Goal: Communication & Community: Participate in discussion

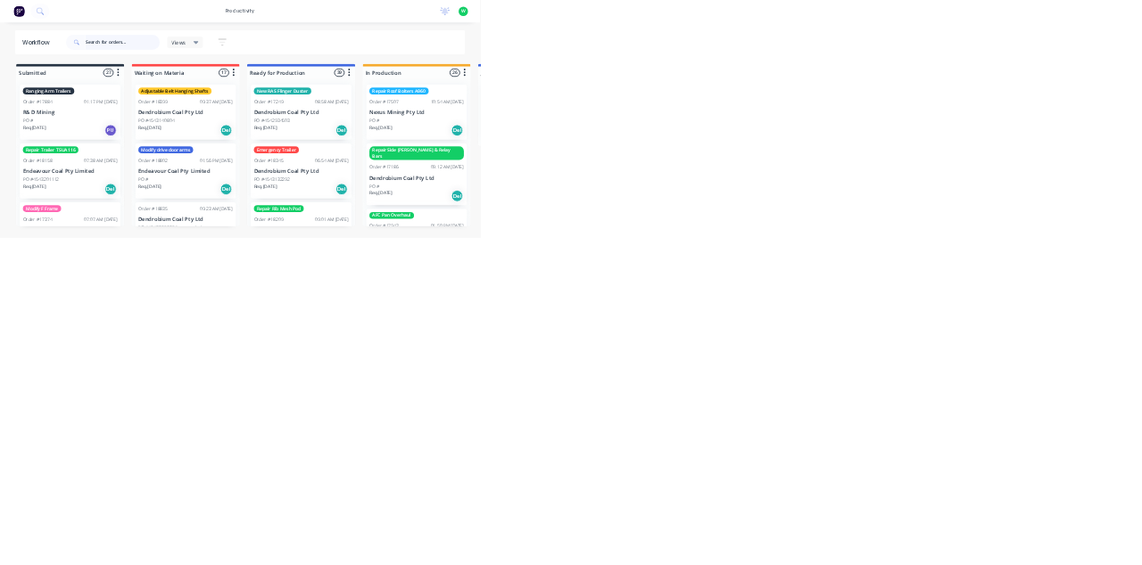
click at [317, 100] on input "text" at bounding box center [291, 101] width 177 height 36
click at [1026, 464] on div "Req. [DATE] Del" at bounding box center [990, 466] width 225 height 30
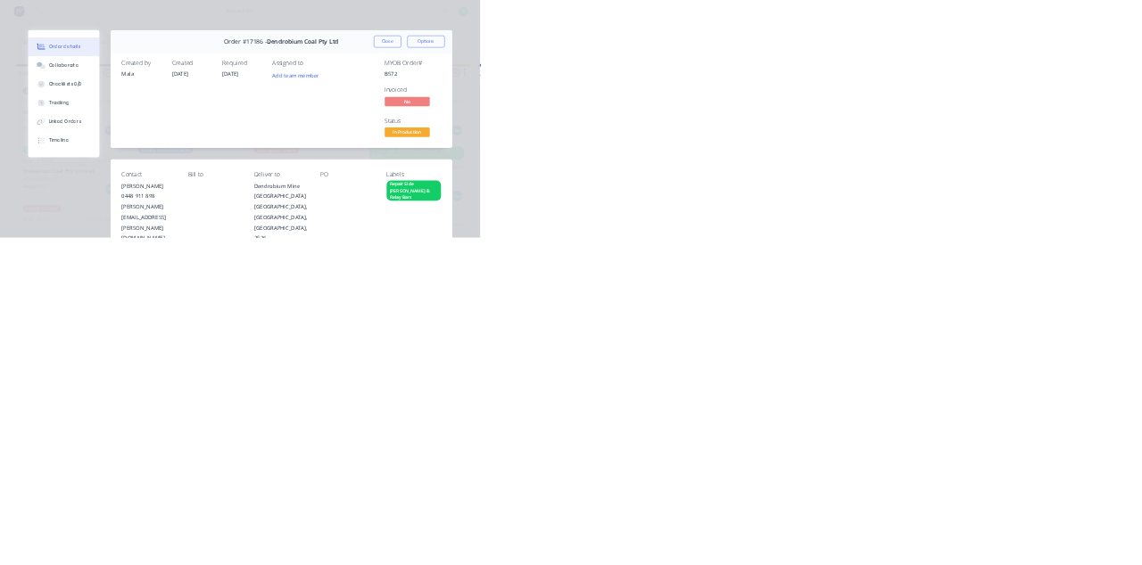
click at [954, 98] on button "Close" at bounding box center [921, 99] width 65 height 29
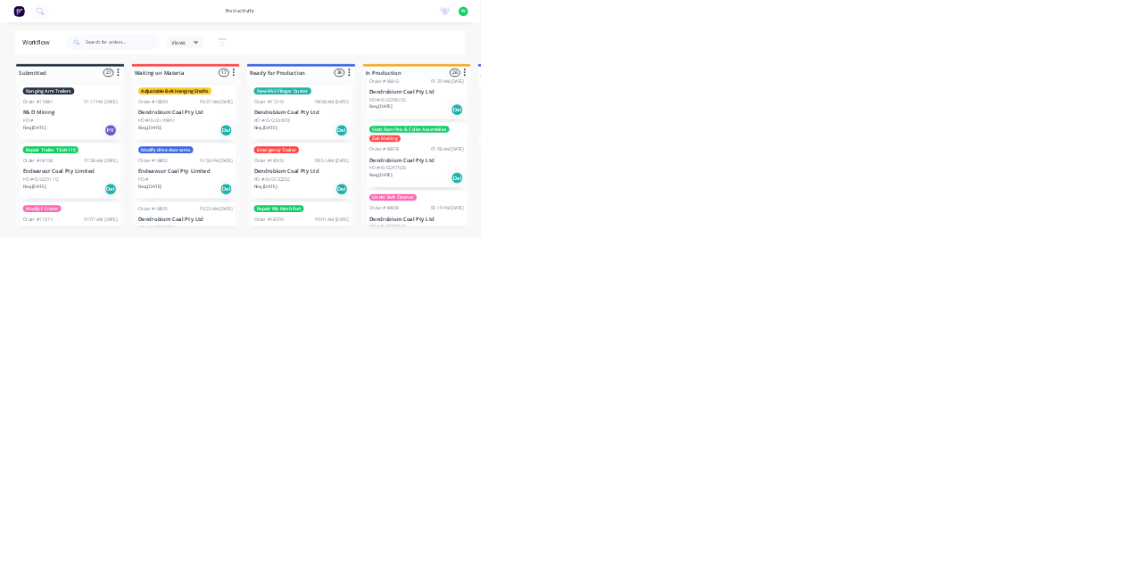
scroll to position [2137, 0]
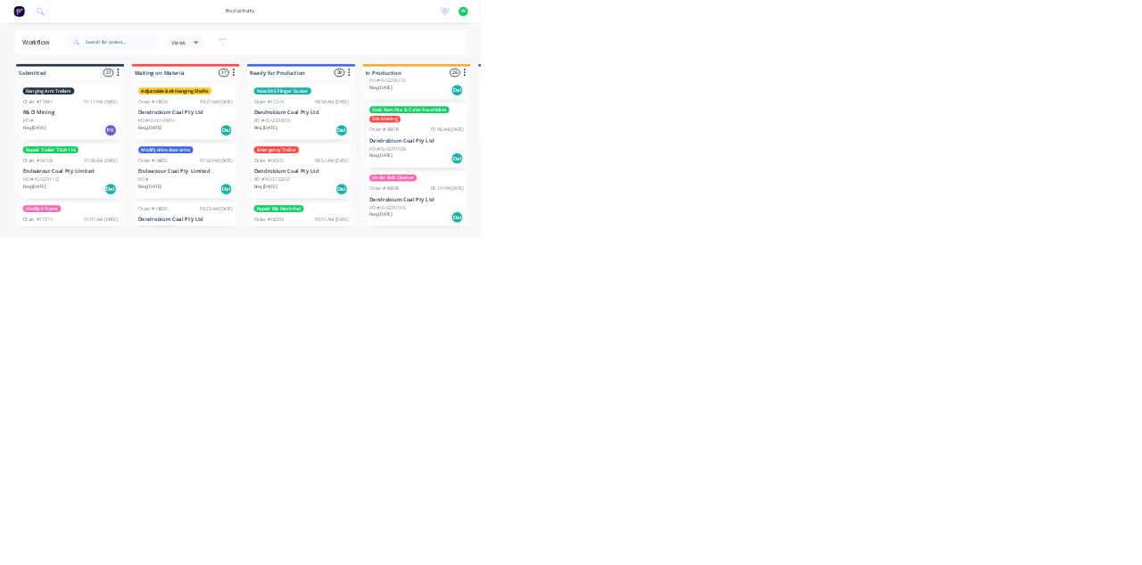
click at [88, 458] on html "productivity productivity Workflow Planner Delivery Scheduling Timesheets No ne…" at bounding box center [571, 229] width 1142 height 458
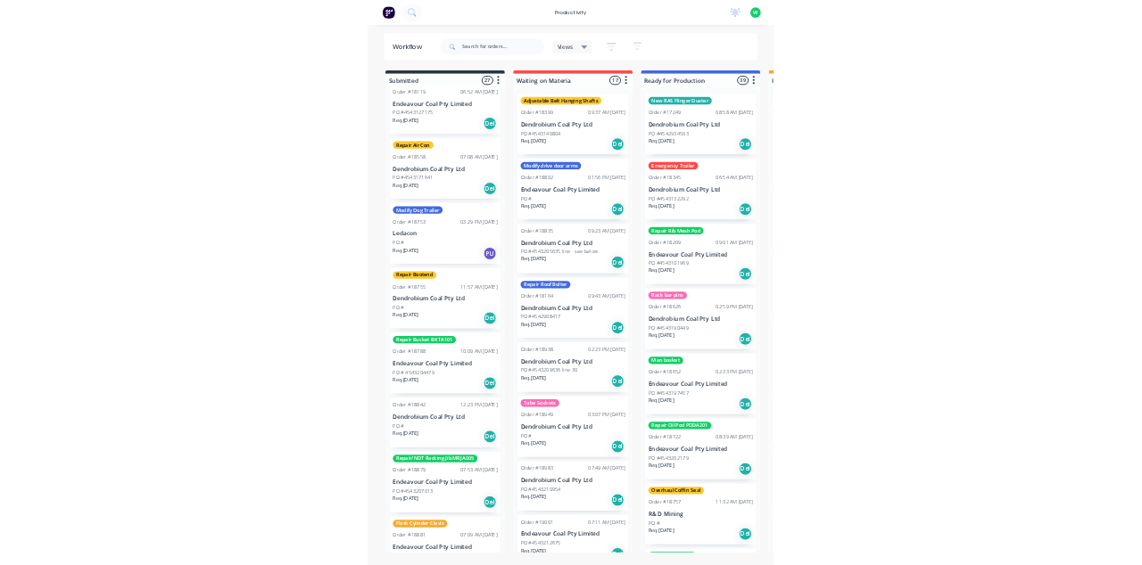
scroll to position [614, 0]
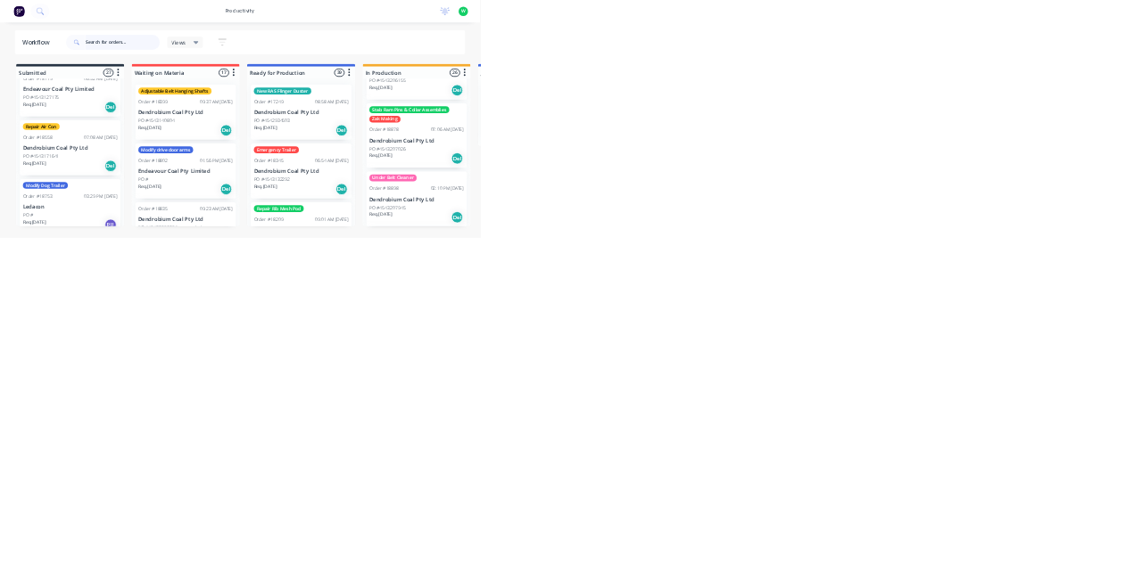
click at [294, 100] on input "text" at bounding box center [291, 101] width 177 height 36
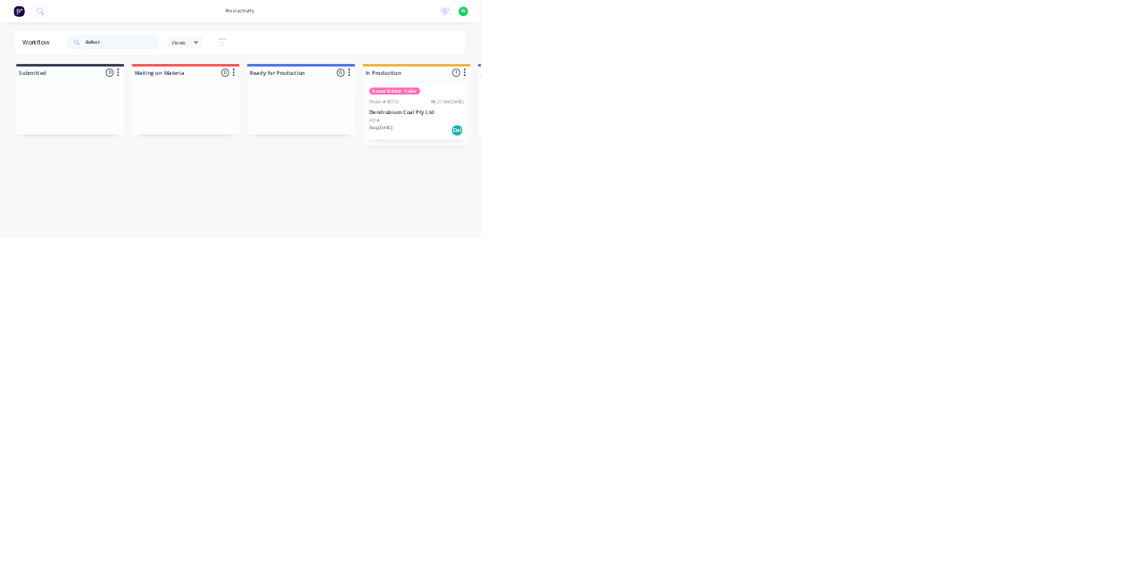
type input "Ballast"
click at [983, 264] on p "Dendrobium Coal Pty Ltd" at bounding box center [990, 267] width 225 height 15
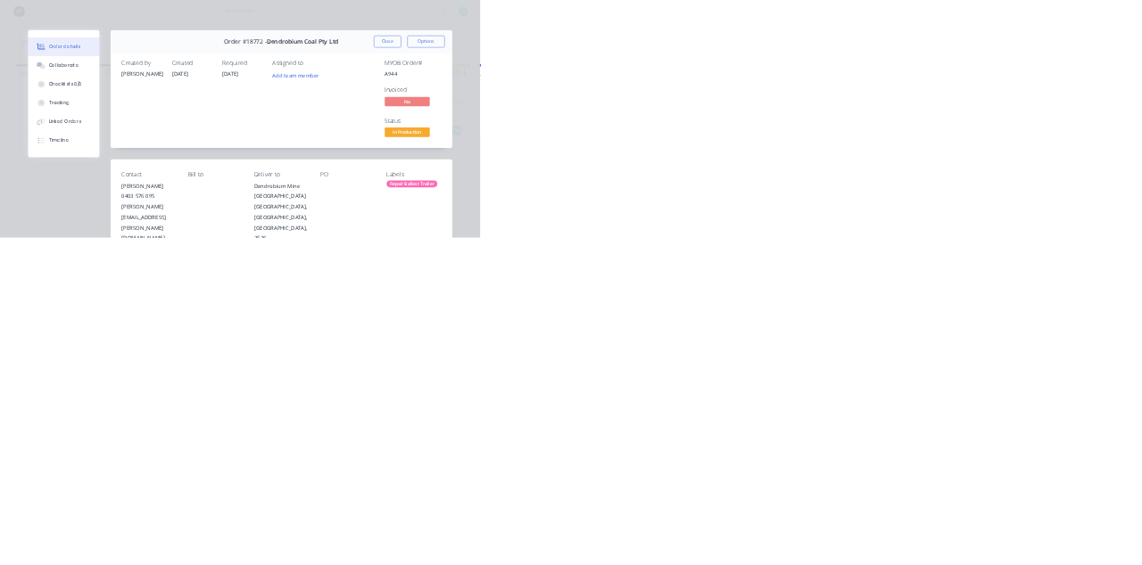
click at [186, 158] on div "Collaborate" at bounding box center [151, 156] width 70 height 16
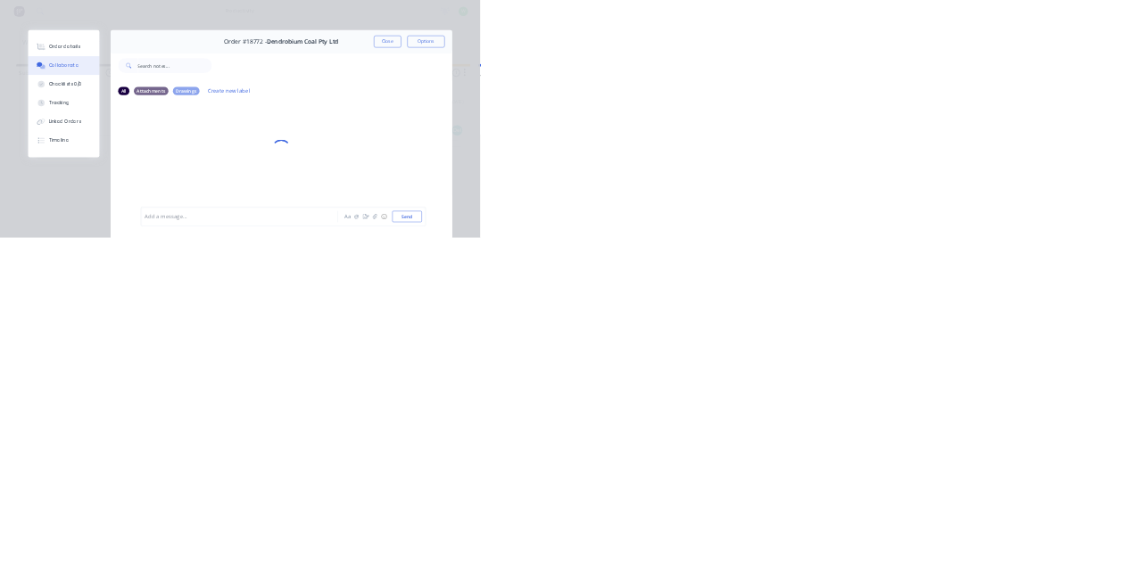
click at [803, 525] on div at bounding box center [574, 516] width 458 height 19
click at [806, 528] on span "Remove bottom drop gates and replace with brand new, remove all rust and scale …" at bounding box center [575, 510] width 461 height 36
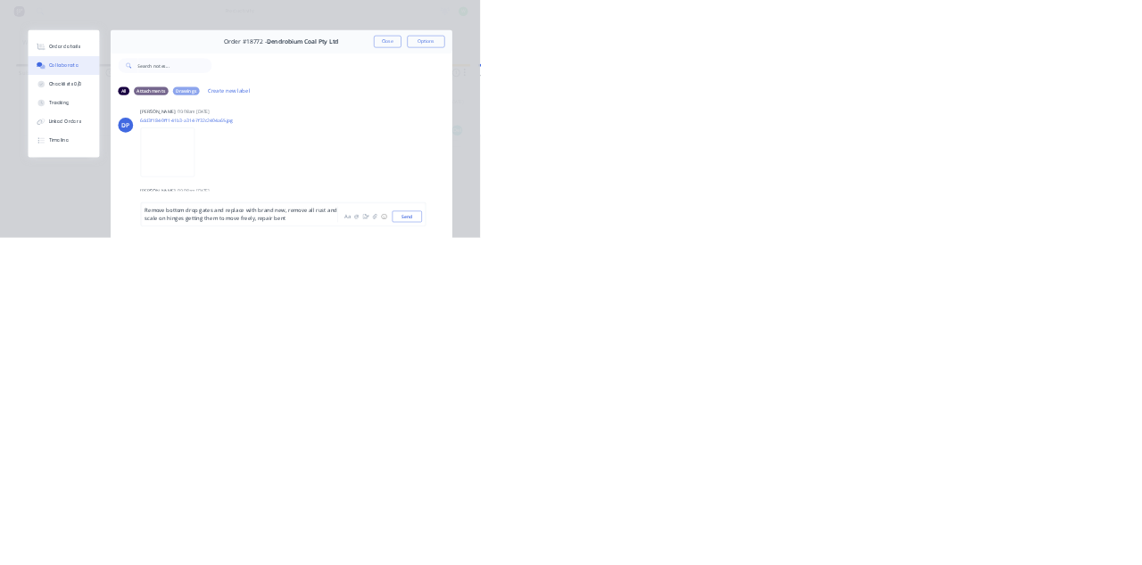
click at [803, 529] on div "Remove bottom drop gates and replace with brand new, remove all rust and scale …" at bounding box center [574, 509] width 458 height 37
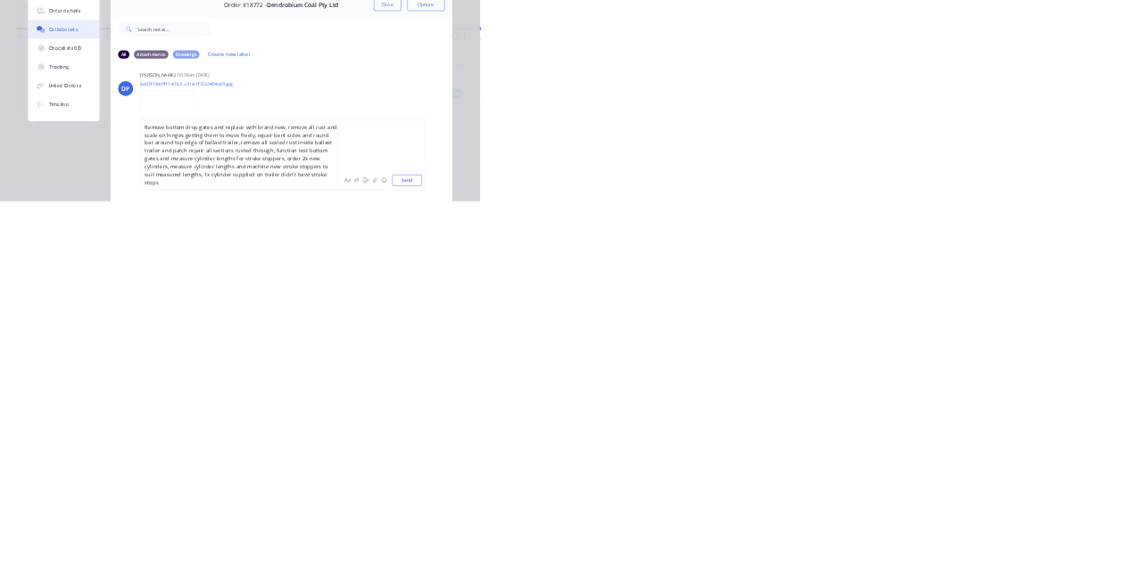
click at [803, 529] on div "Remove bottom drop gates and replace with brand new, remove all rust and scale …" at bounding box center [574, 454] width 458 height 150
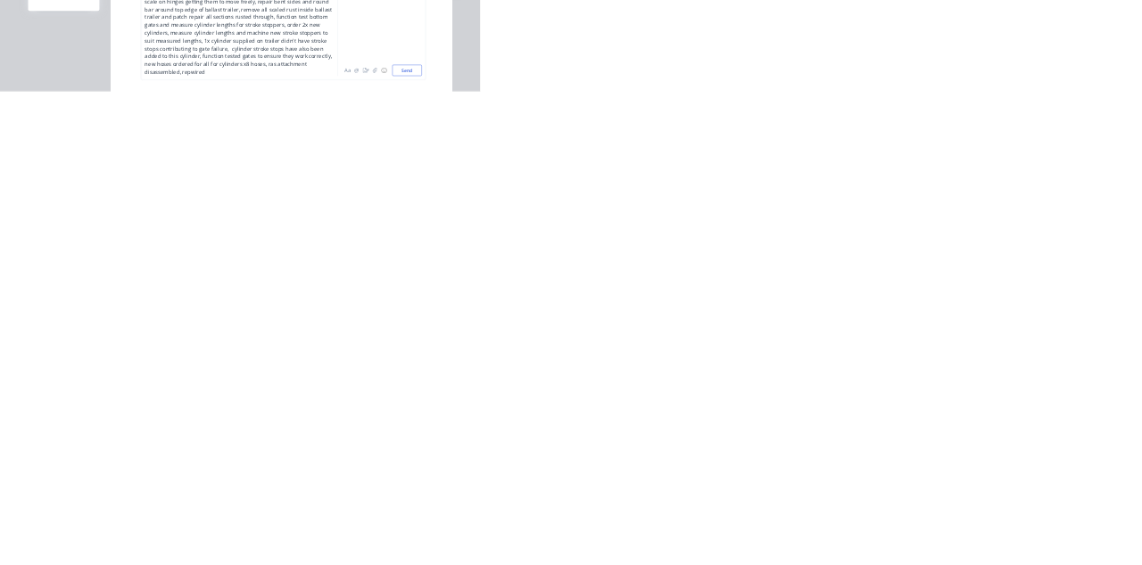
click at [1130, 565] on div "Order details Collaborate Checklists 0/0 Tracking Linked Orders Timeline Order …" at bounding box center [571, 282] width 1142 height 565
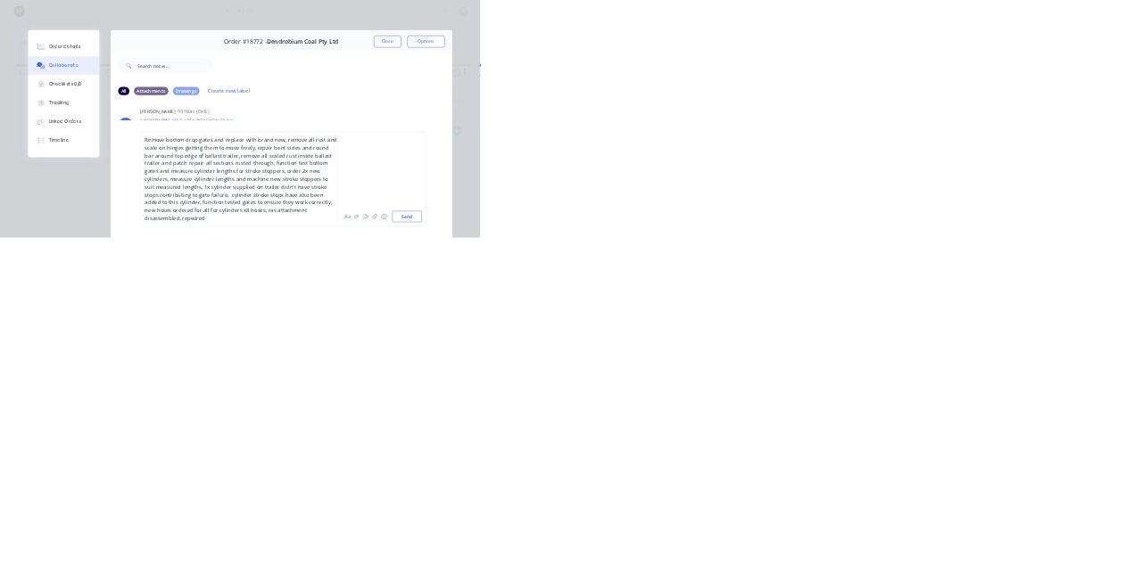
click at [806, 528] on span "Remove bottom drop gates and replace with brand new, remove all rust and scale …" at bounding box center [575, 426] width 461 height 204
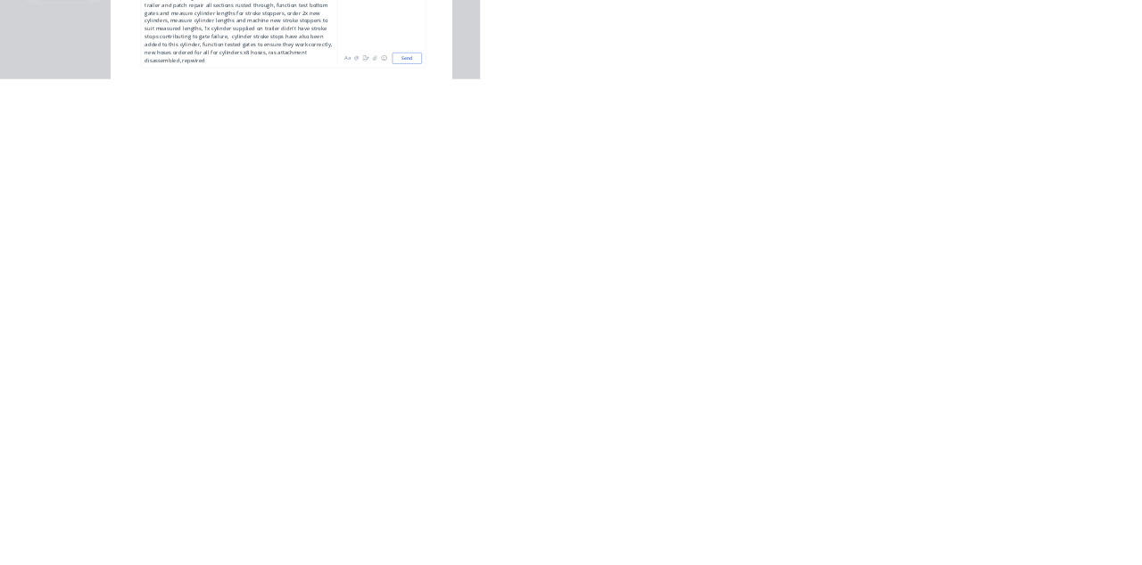
click at [803, 529] on div "Remove bottom drop gates and replace with brand new, remove all rust and scale …" at bounding box center [574, 426] width 458 height 206
click at [806, 528] on span "Remove bottom drop gates and replace with brand new, remove all rust and scale …" at bounding box center [575, 426] width 461 height 204
click at [803, 529] on div "Remove bottom drop gates and replace with brand new, remove all rust and scale …" at bounding box center [574, 426] width 458 height 206
click at [806, 528] on span "Remove bottom drop gates and replace with brand new, remove all rust and scale …" at bounding box center [575, 398] width 461 height 260
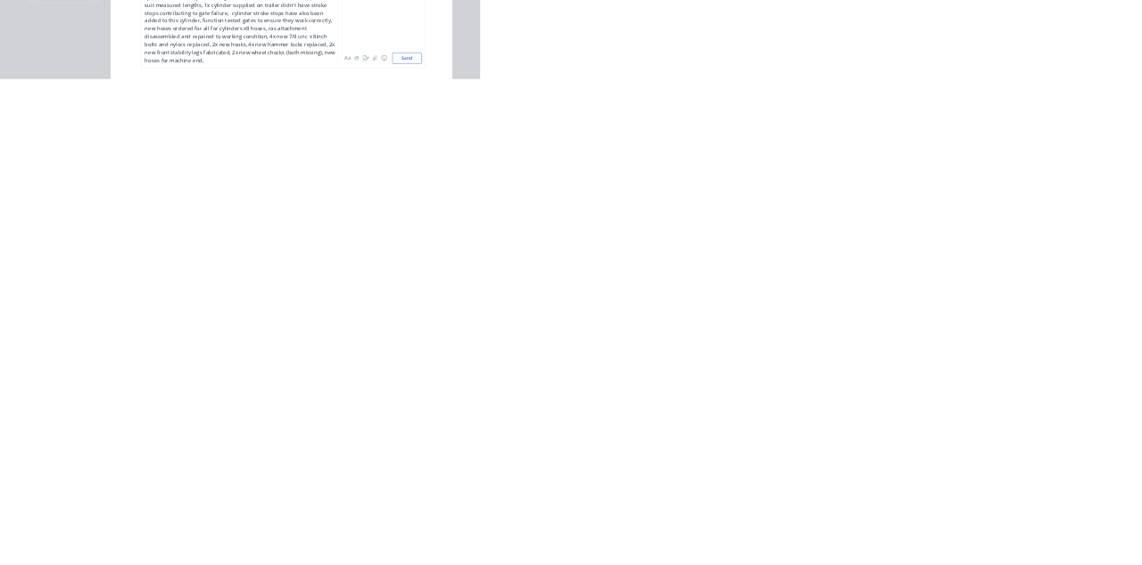
click at [806, 528] on span "Remove bottom drop gates and replace with brand new, remove all rust and scale …" at bounding box center [575, 398] width 461 height 260
click at [804, 528] on span at bounding box center [574, 388] width 459 height 279
click at [803, 529] on div at bounding box center [574, 388] width 458 height 281
click at [1003, 529] on button "Send" at bounding box center [968, 515] width 70 height 27
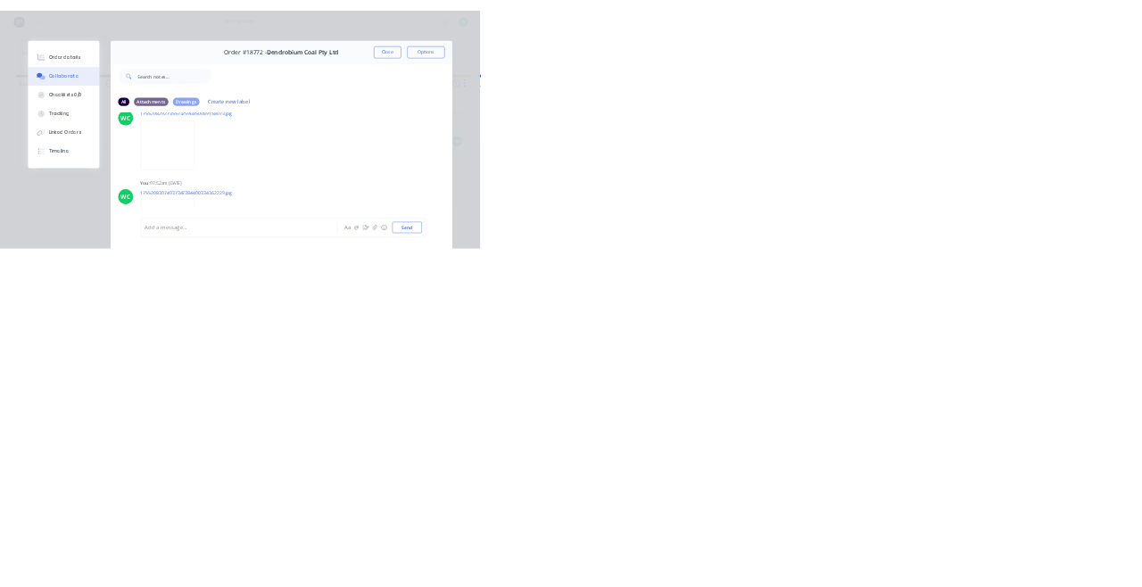
scroll to position [23564, 0]
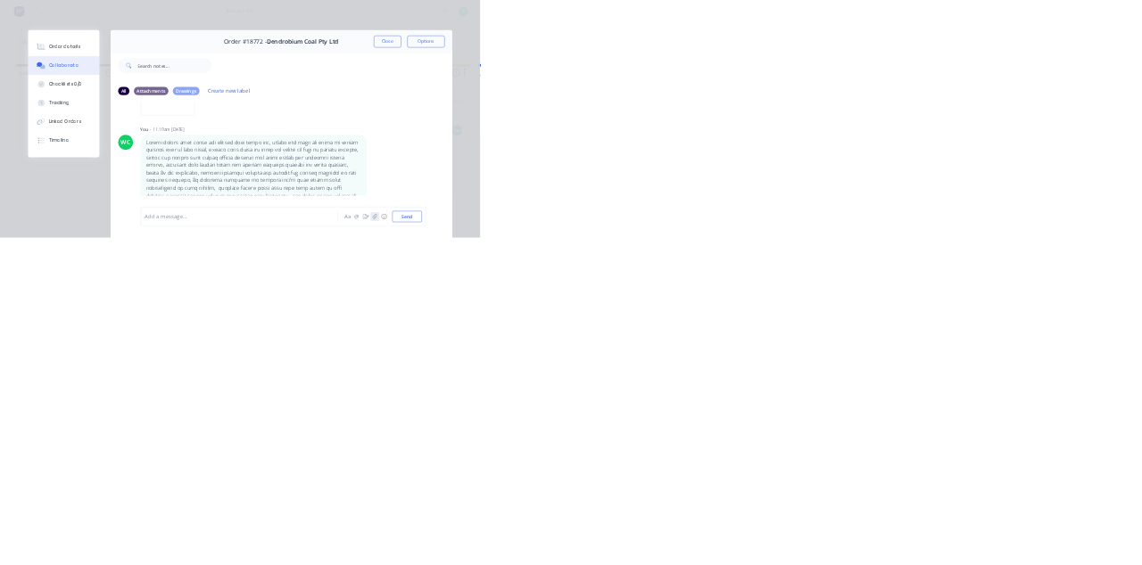
click at [896, 522] on icon "button" at bounding box center [891, 515] width 11 height 12
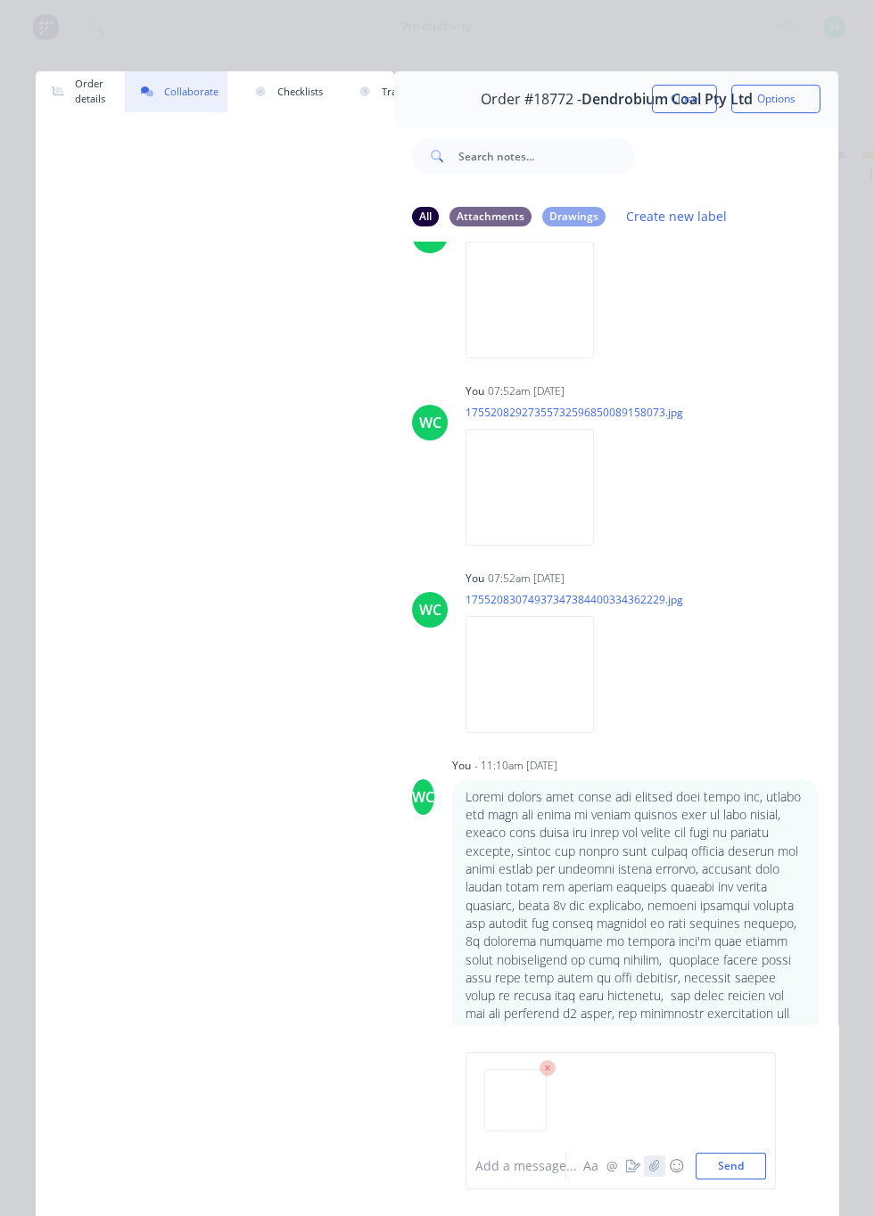
scroll to position [22894, 0]
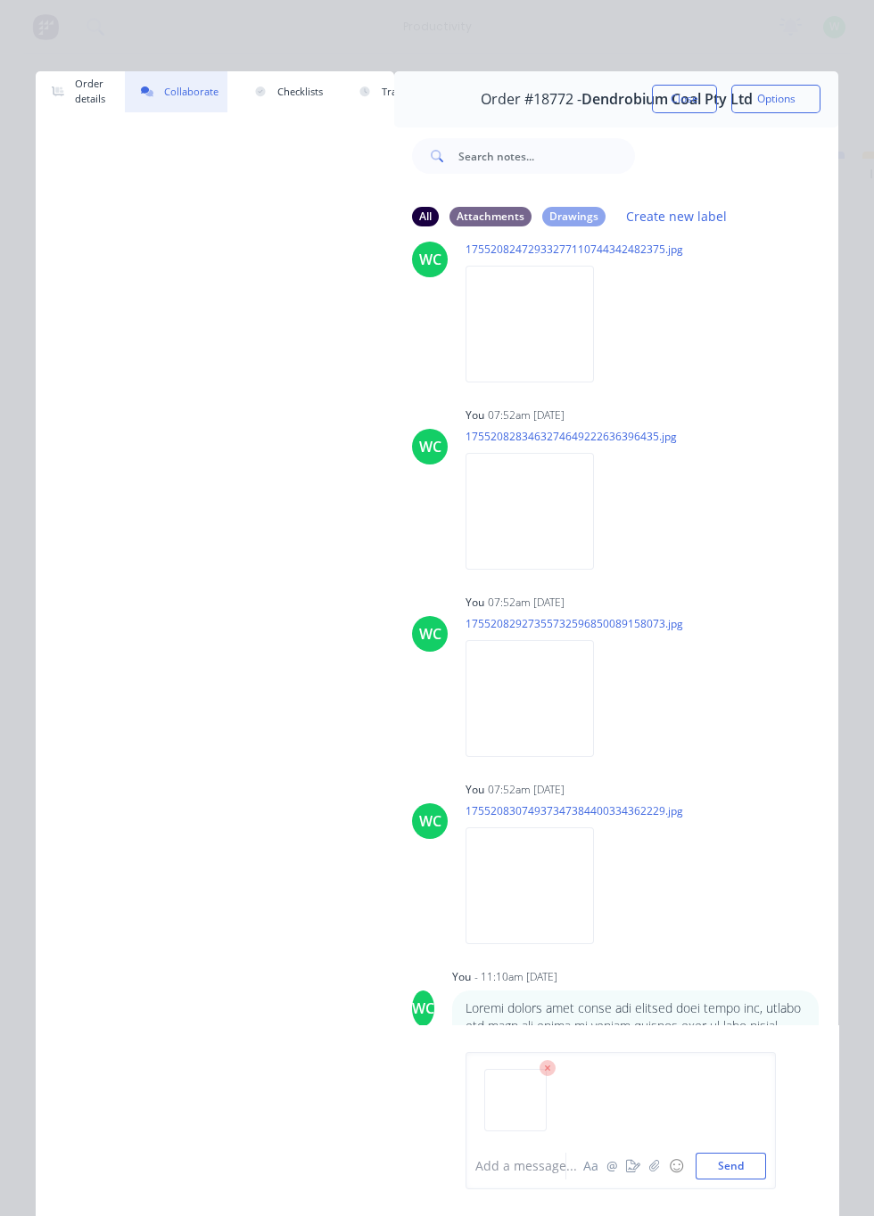
click at [732, 565] on button "Send" at bounding box center [731, 1166] width 70 height 27
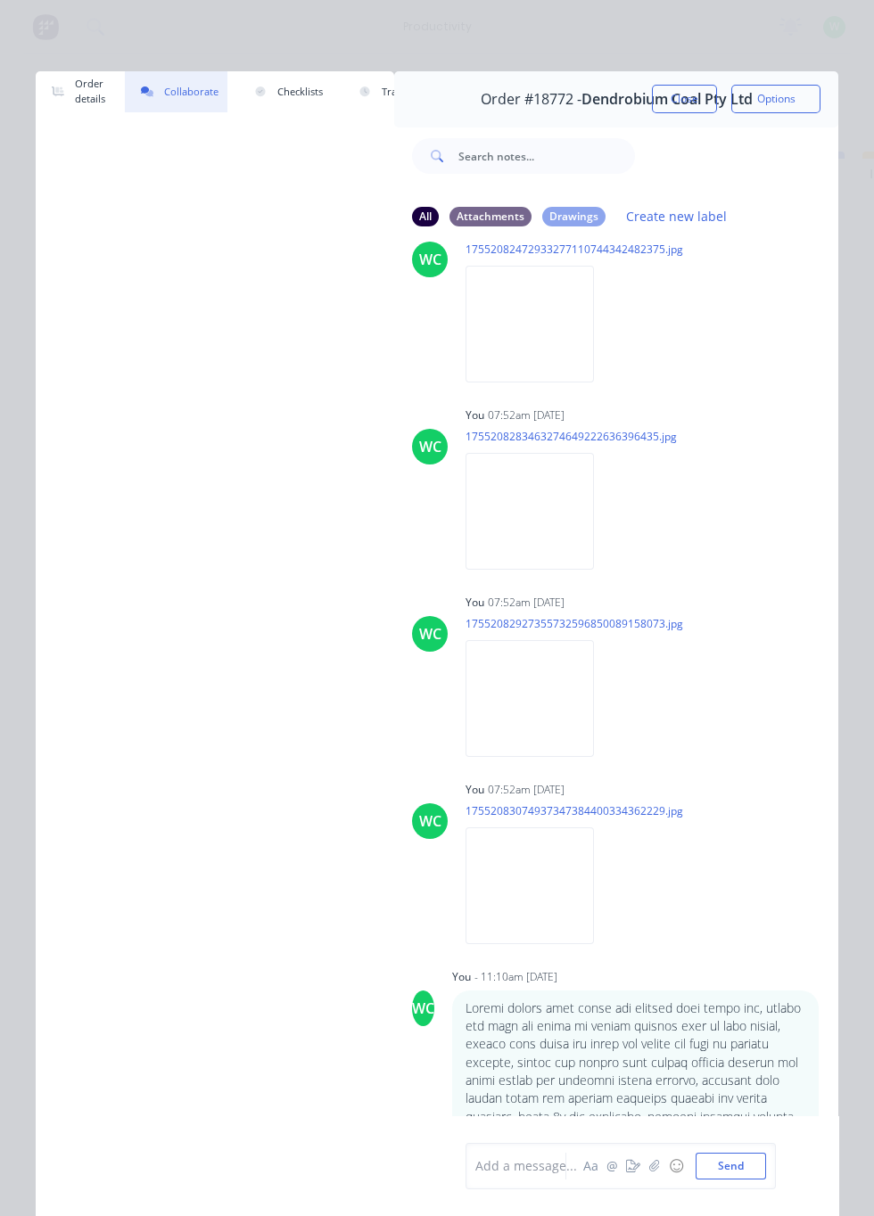
scroll to position [23002, 0]
